Goal: Task Accomplishment & Management: Use online tool/utility

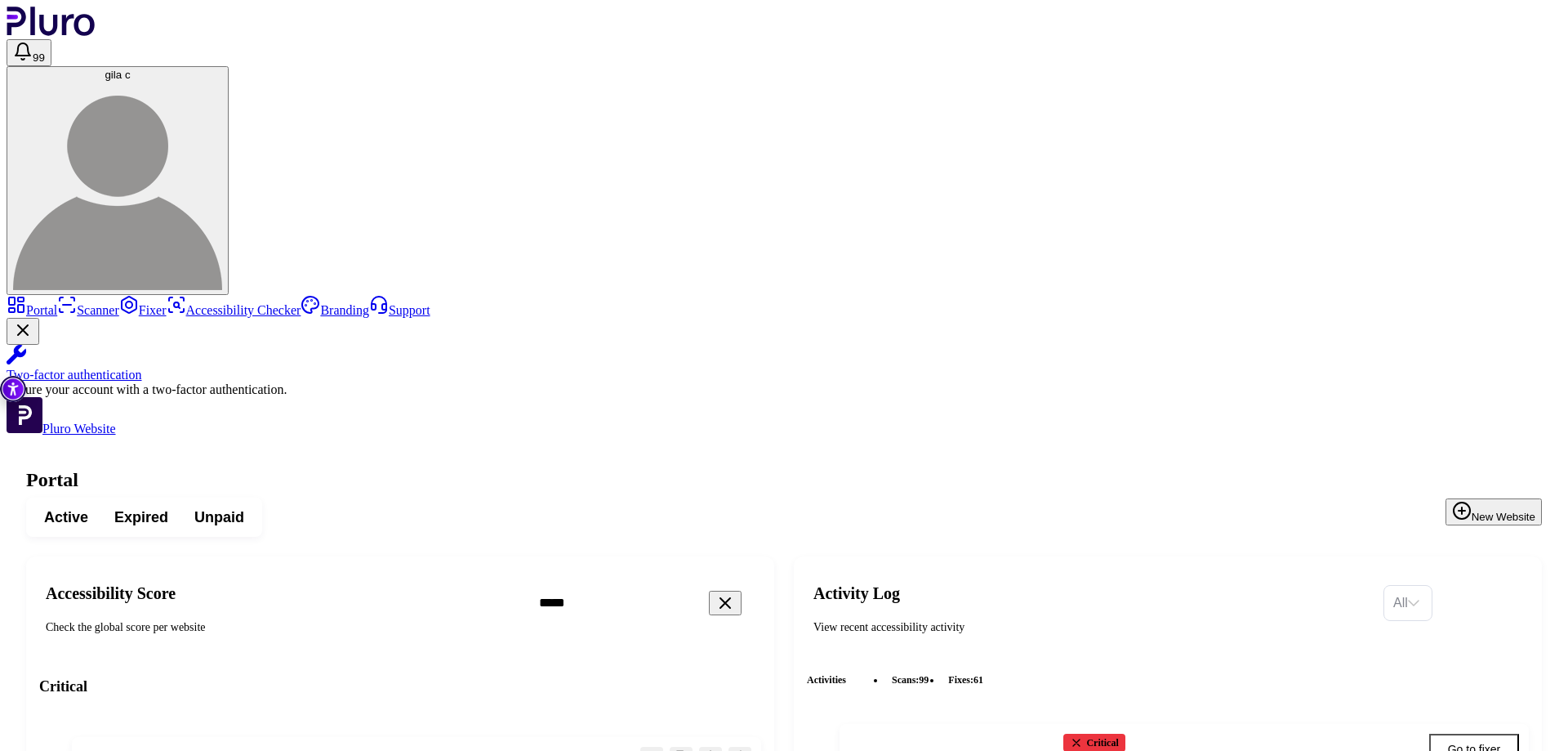
click at [747, 750] on icon "Open website overview" at bounding box center [740, 759] width 14 height 14
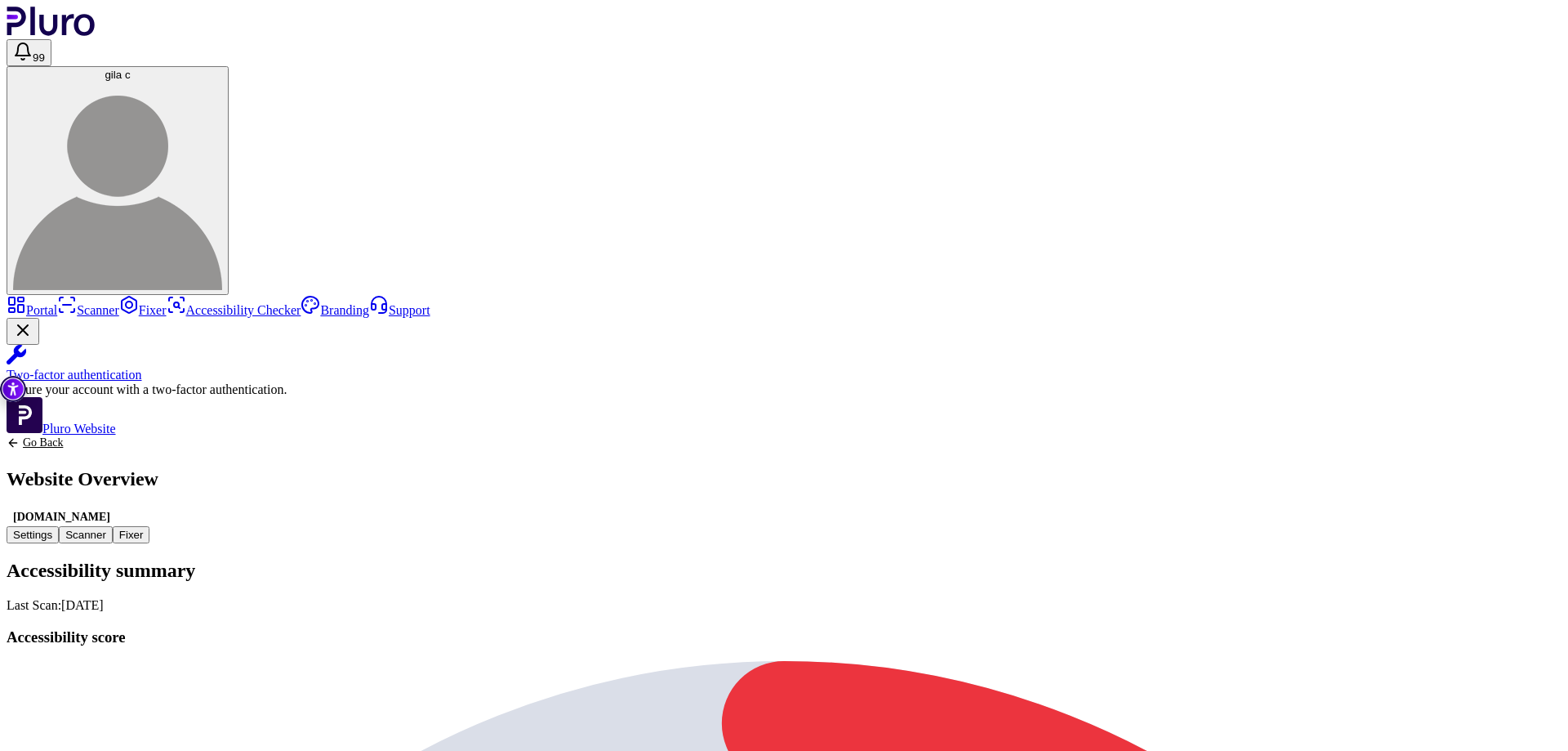
click at [151, 526] on button "Fixer" at bounding box center [131, 534] width 37 height 17
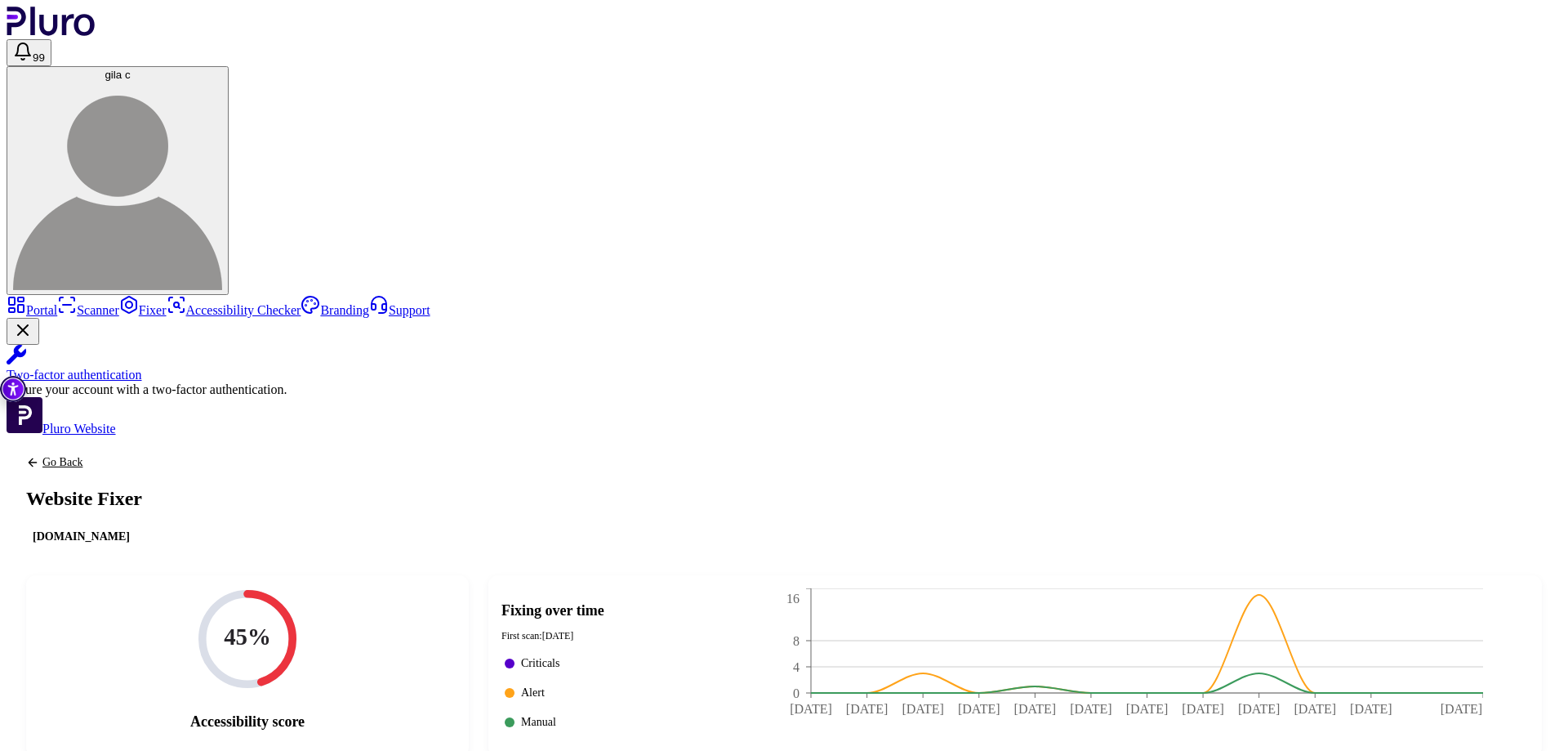
click at [57, 303] on link "Portal" at bounding box center [31, 310] width 51 height 14
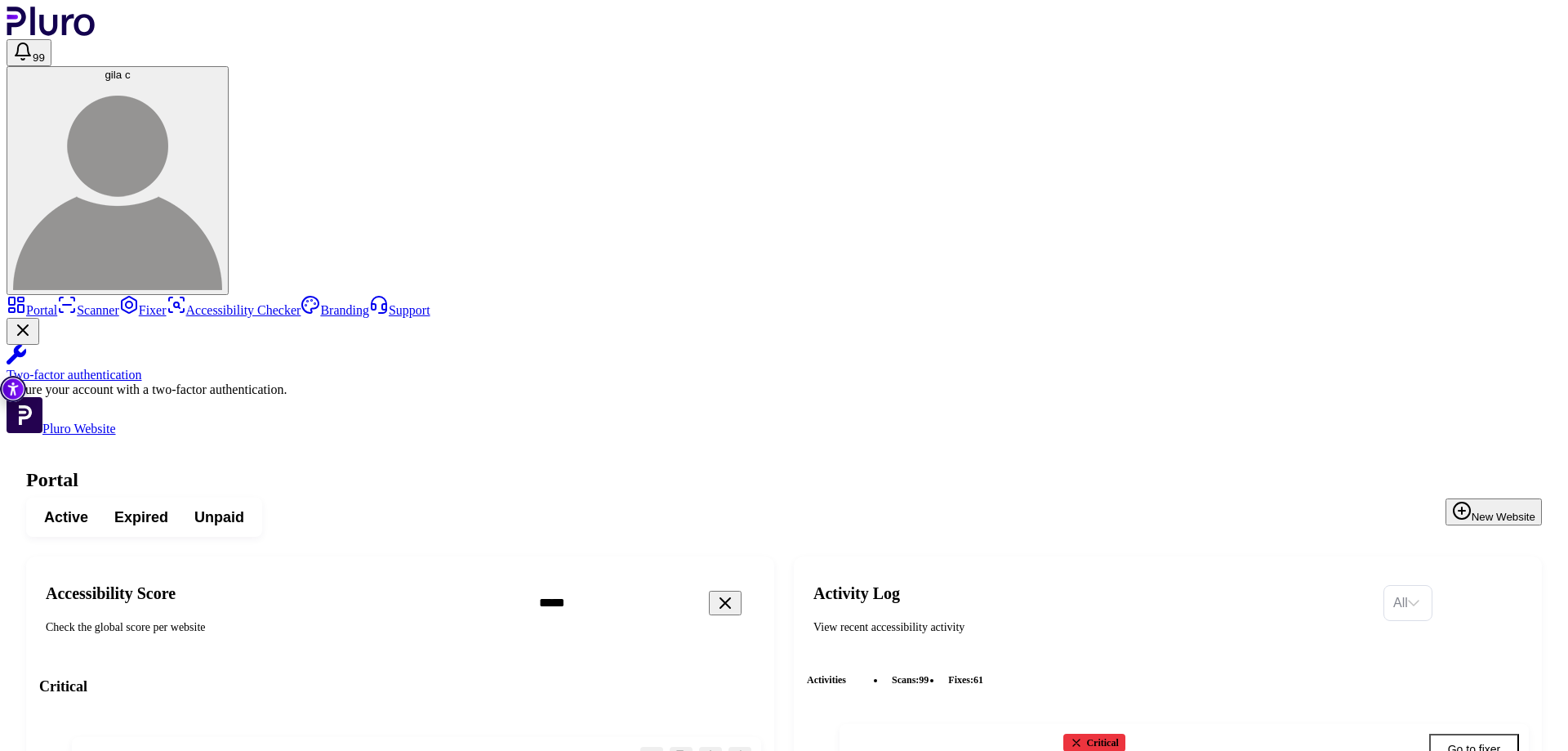
click at [659, 750] on icon "Reset the cache" at bounding box center [651, 758] width 16 height 16
